Goal: Download file/media

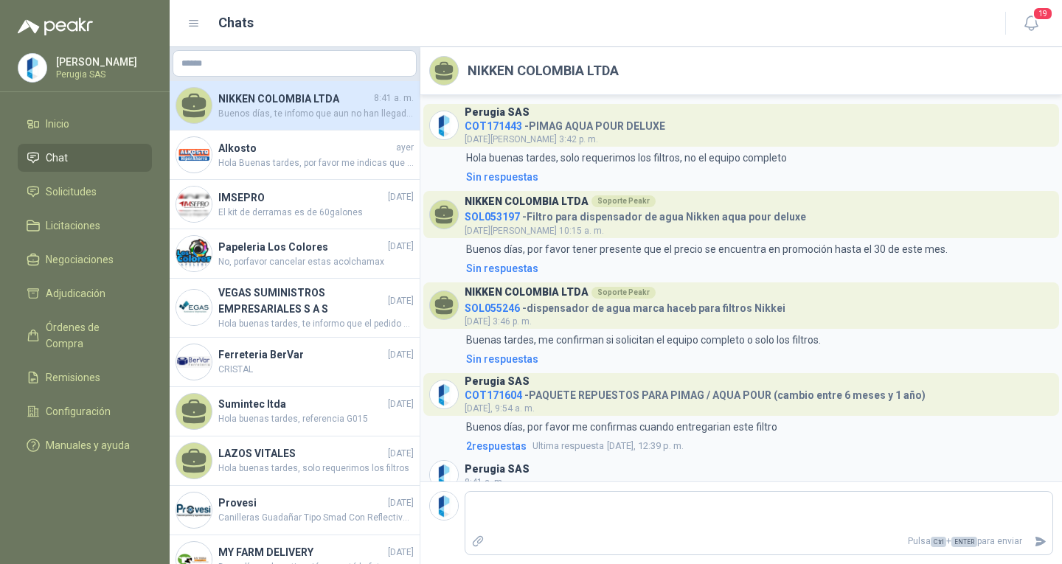
scroll to position [36, 0]
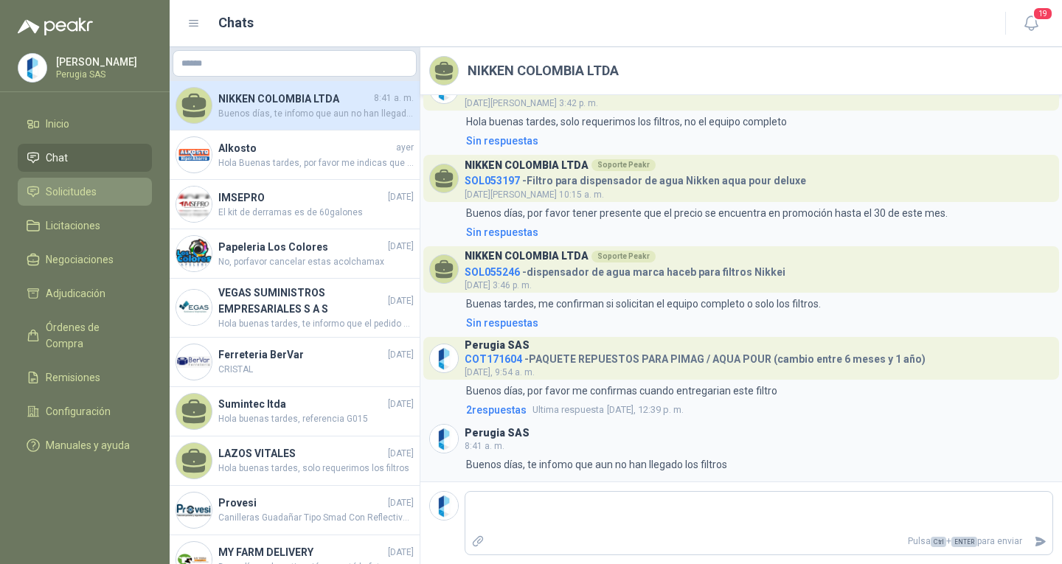
click at [86, 196] on span "Solicitudes" at bounding box center [71, 192] width 51 height 16
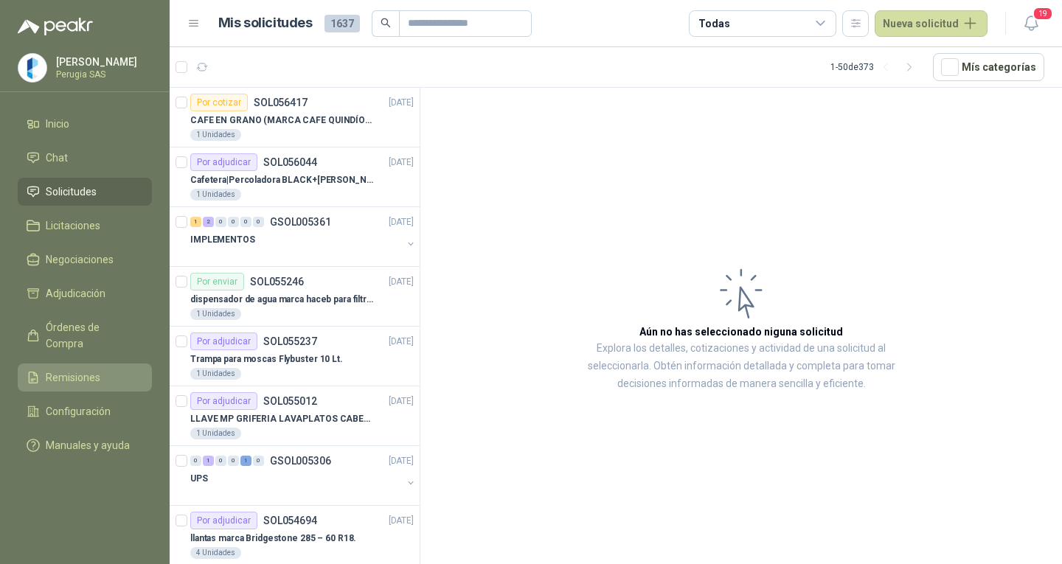
click at [78, 372] on link "Remisiones" at bounding box center [85, 378] width 134 height 28
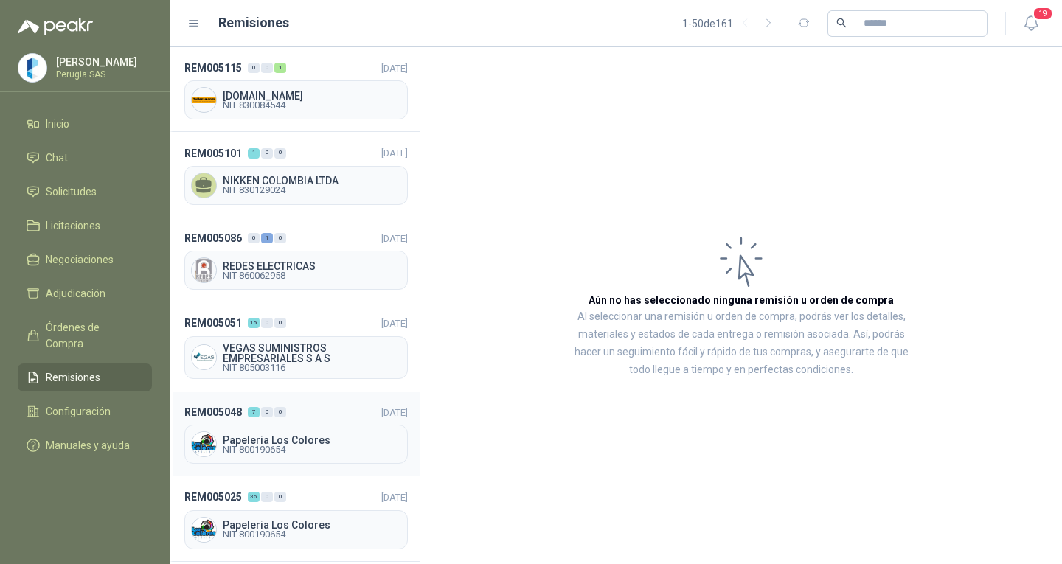
click at [289, 431] on div "Papeleria Los Colores NIT 800190654" at bounding box center [295, 444] width 223 height 39
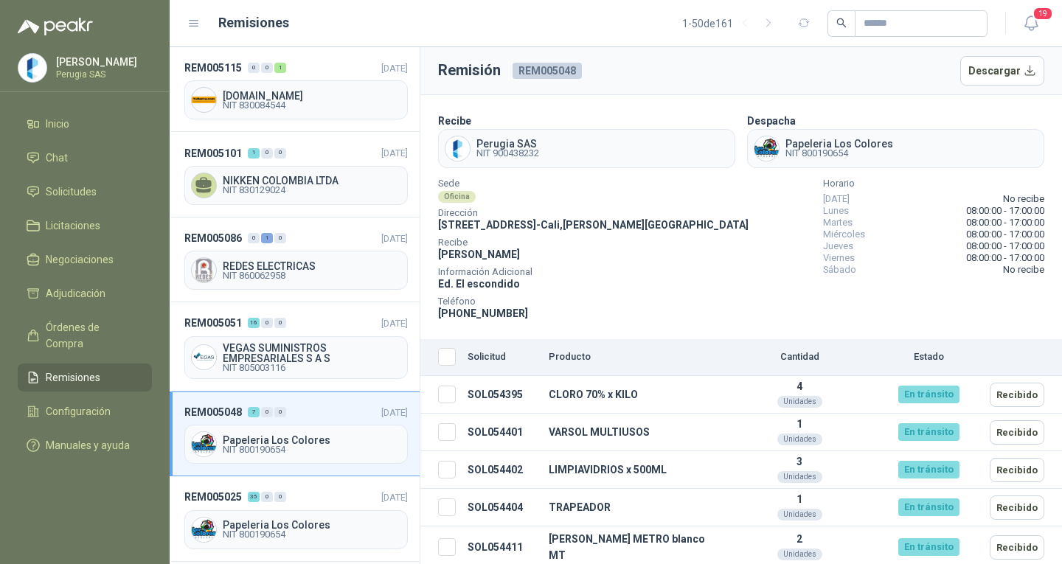
scroll to position [221, 0]
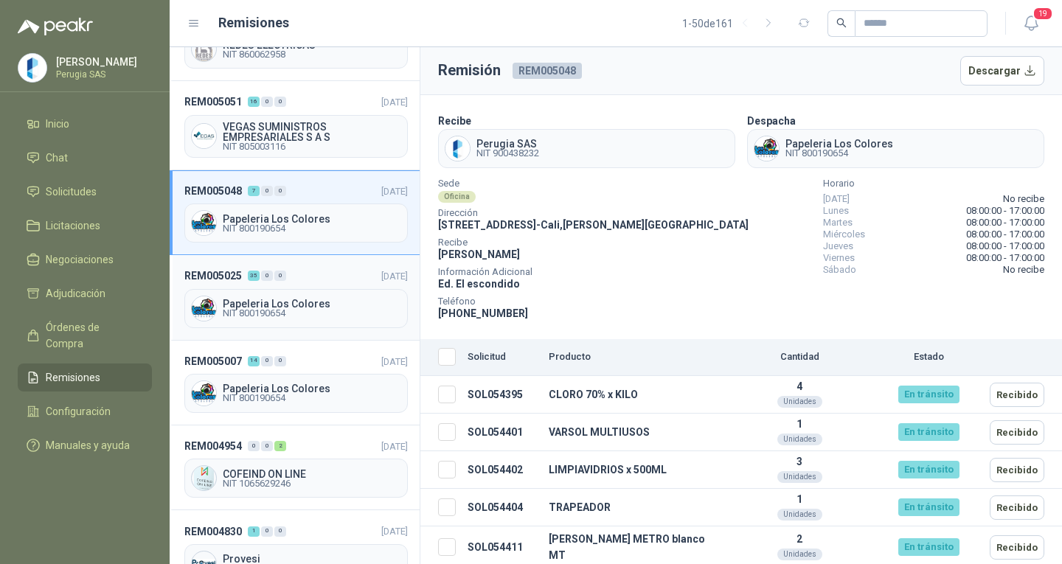
click at [296, 291] on div "Papeleria Los Colores NIT 800190654" at bounding box center [295, 308] width 223 height 39
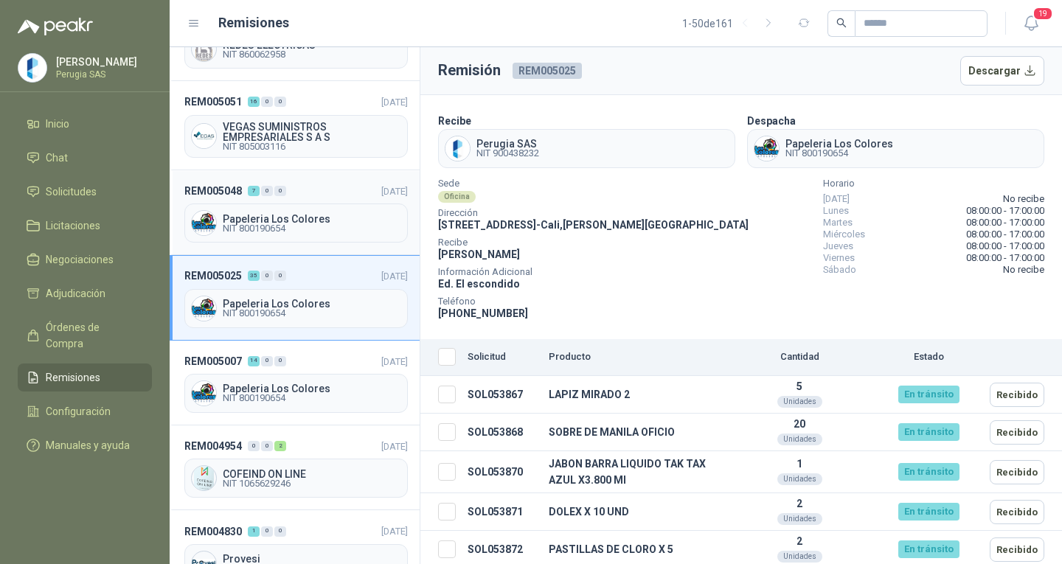
click at [327, 188] on header "REM005048 7 0 0 [DATE]" at bounding box center [295, 191] width 223 height 16
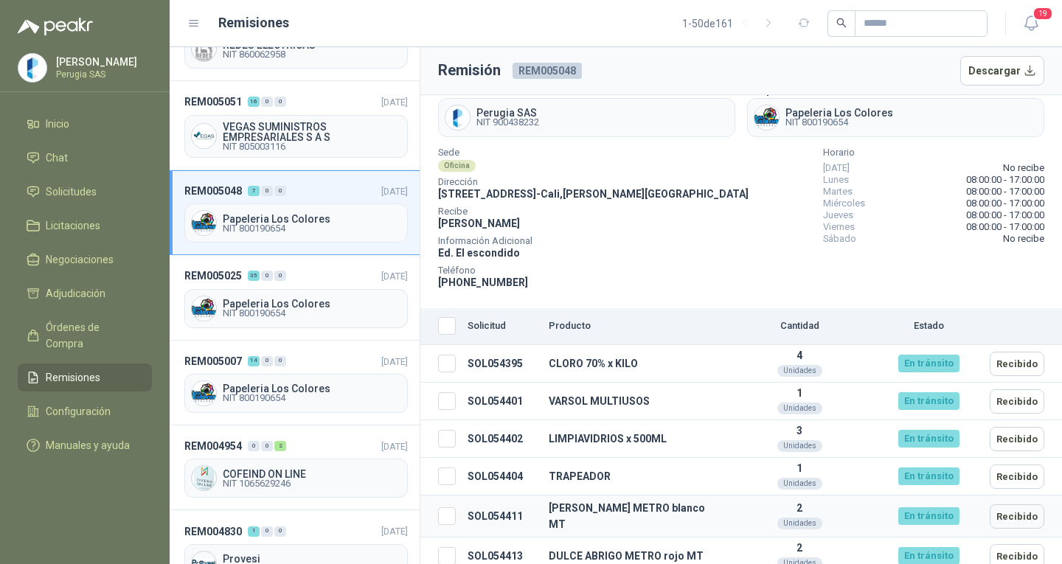
scroll to position [74, 0]
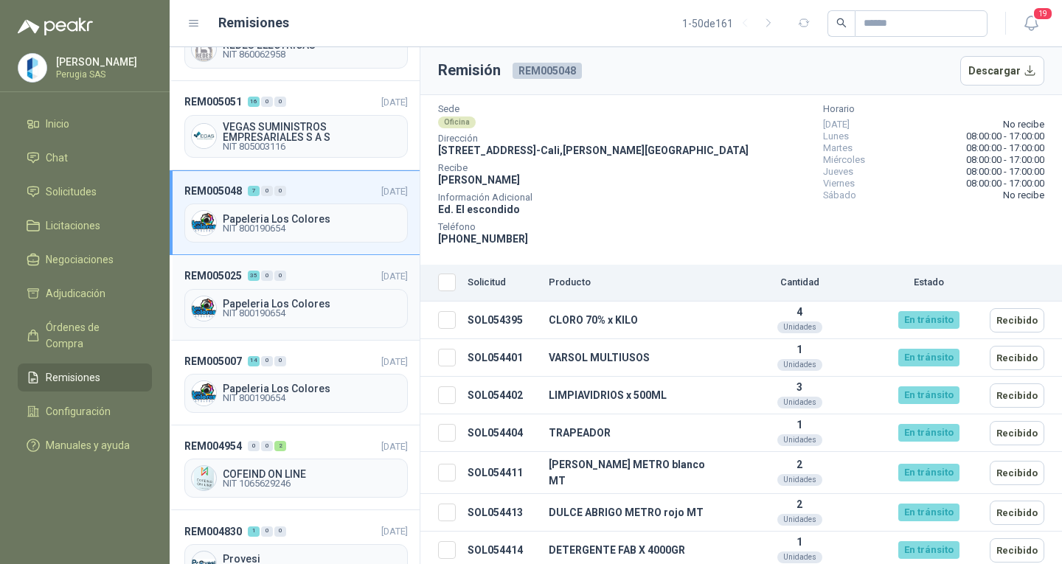
click at [297, 299] on span "Papeleria Los Colores" at bounding box center [312, 304] width 178 height 10
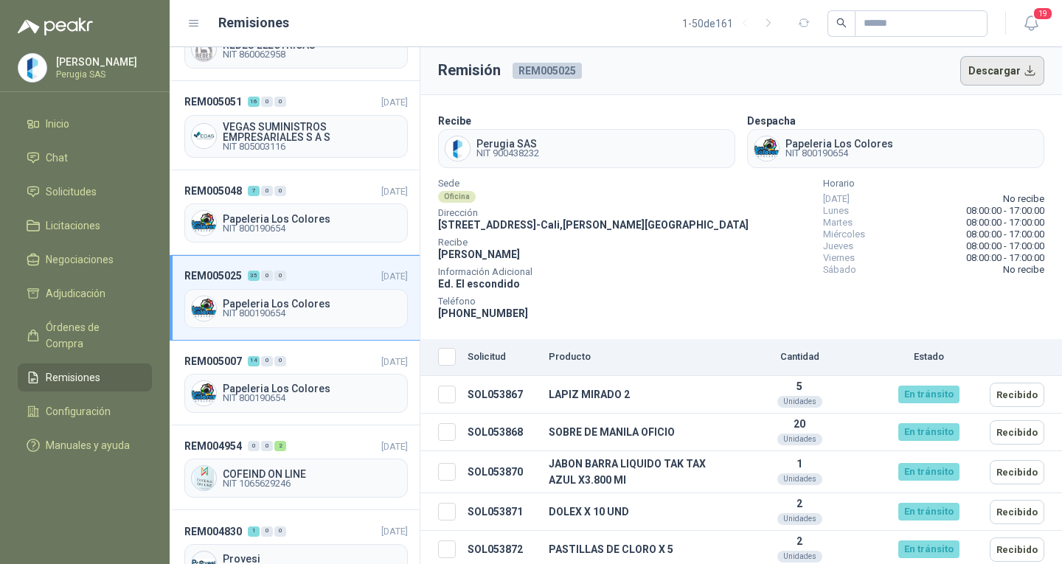
click at [1014, 68] on button "Descargar" at bounding box center [1002, 71] width 85 height 30
